Goal: Information Seeking & Learning: Check status

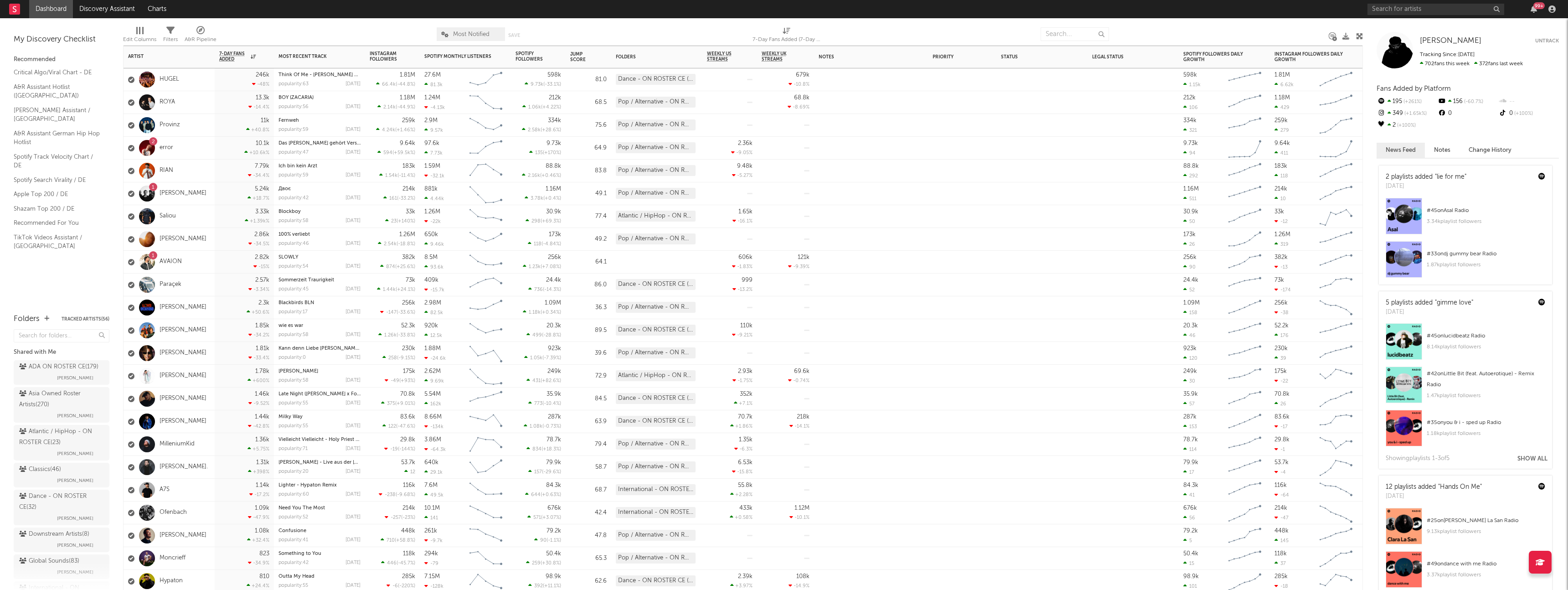
click at [197, 262] on div "1 AVAION" at bounding box center [169, 262] width 91 height 23
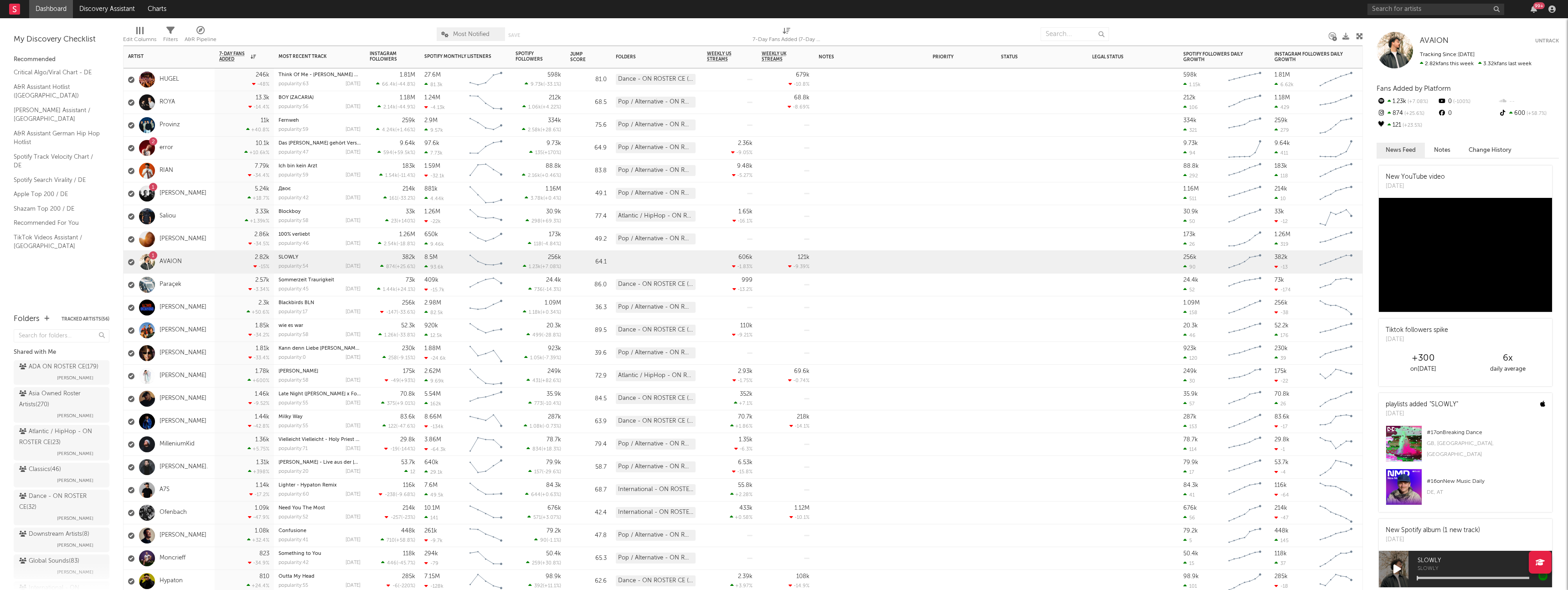
click at [208, 156] on div "2 error" at bounding box center [169, 148] width 91 height 23
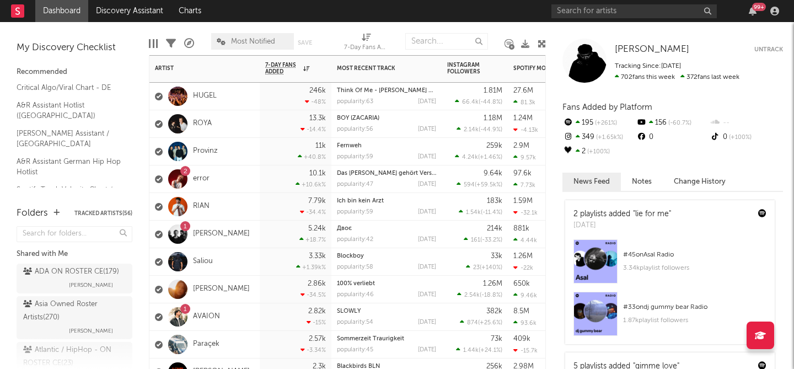
click at [268, 306] on div "2.82k -15 %" at bounding box center [295, 316] width 61 height 27
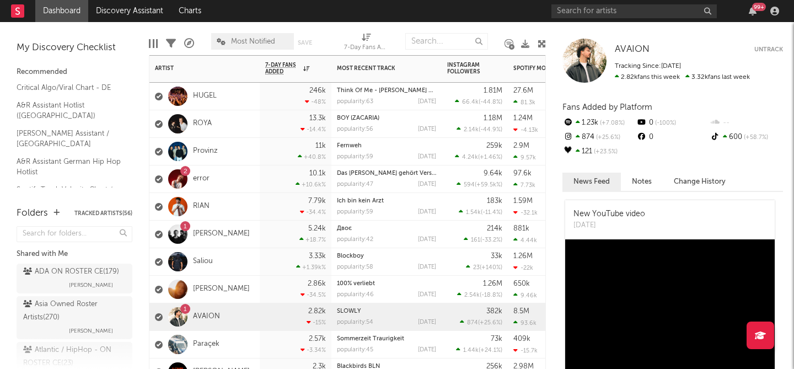
click at [262, 180] on div "10.1k +10.6k %" at bounding box center [296, 179] width 72 height 28
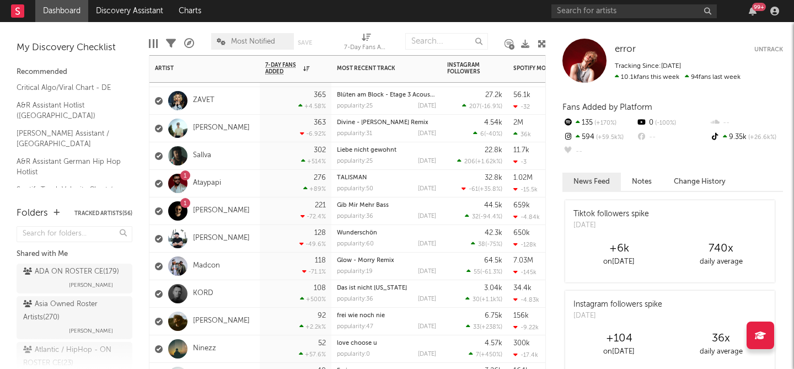
click at [250, 222] on div "1 [PERSON_NAME]" at bounding box center [204, 211] width 110 height 28
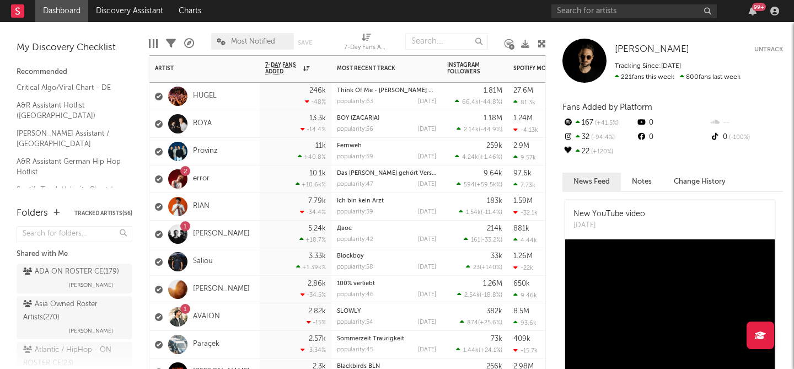
click at [268, 181] on div "10.1k +10.6k %" at bounding box center [295, 178] width 61 height 27
